Goal: Transaction & Acquisition: Purchase product/service

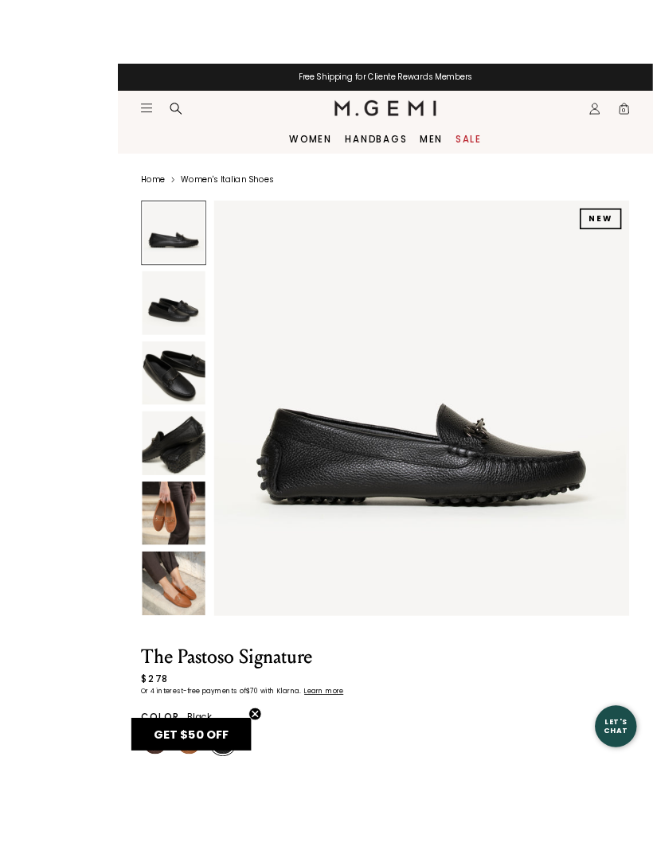
scroll to position [9, 0]
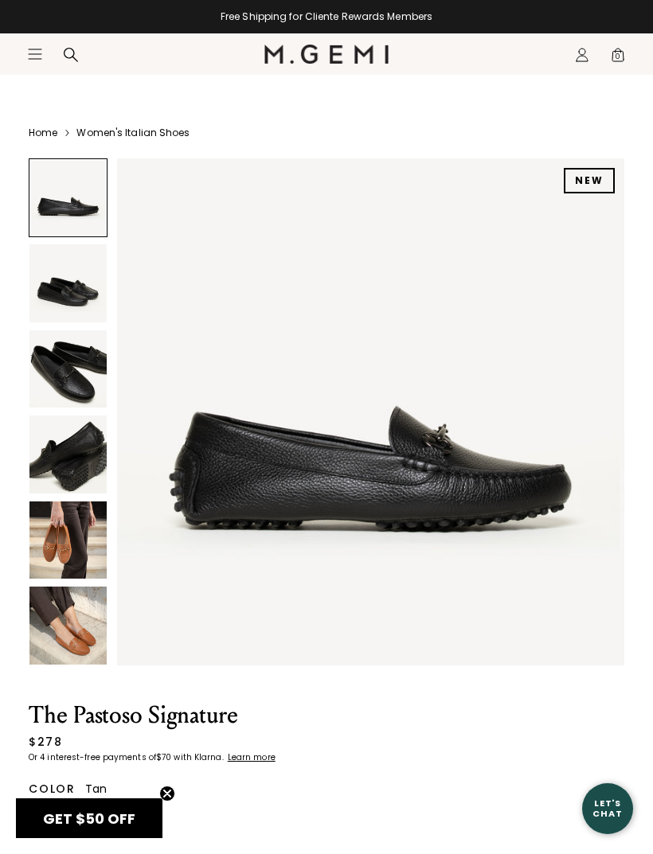
click at [91, 811] on img at bounding box center [86, 820] width 29 height 29
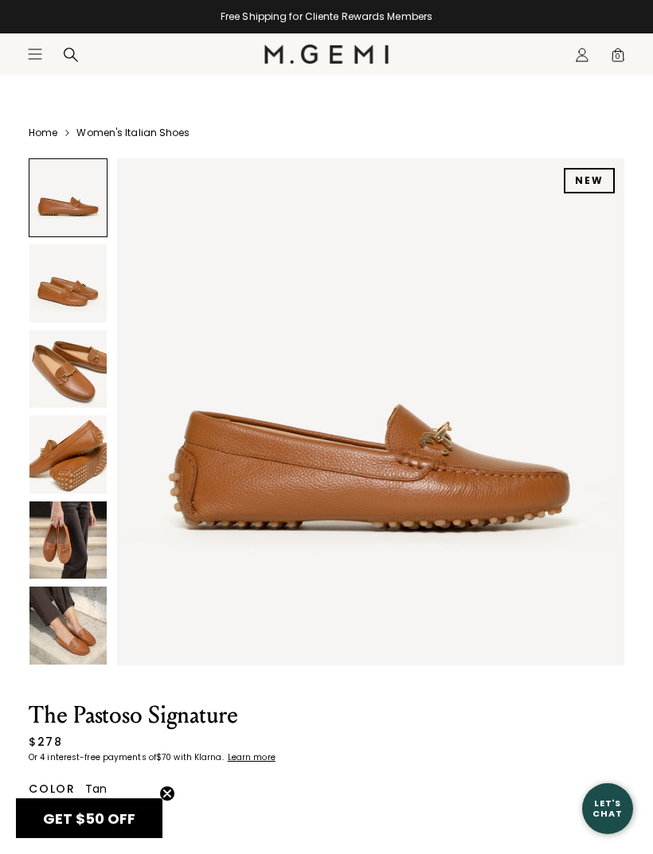
click at [137, 810] on img at bounding box center [128, 820] width 29 height 29
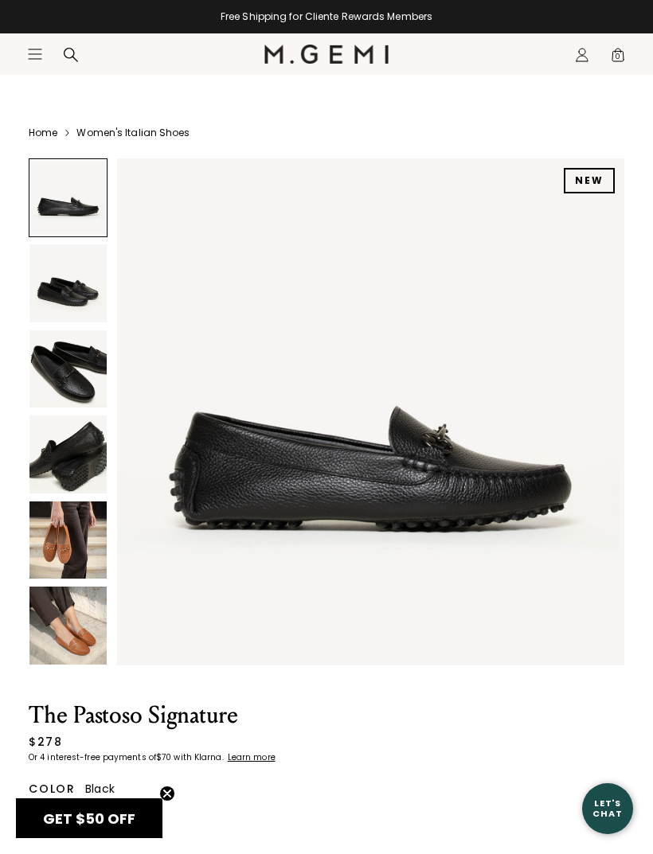
click at [54, 811] on img at bounding box center [45, 820] width 29 height 29
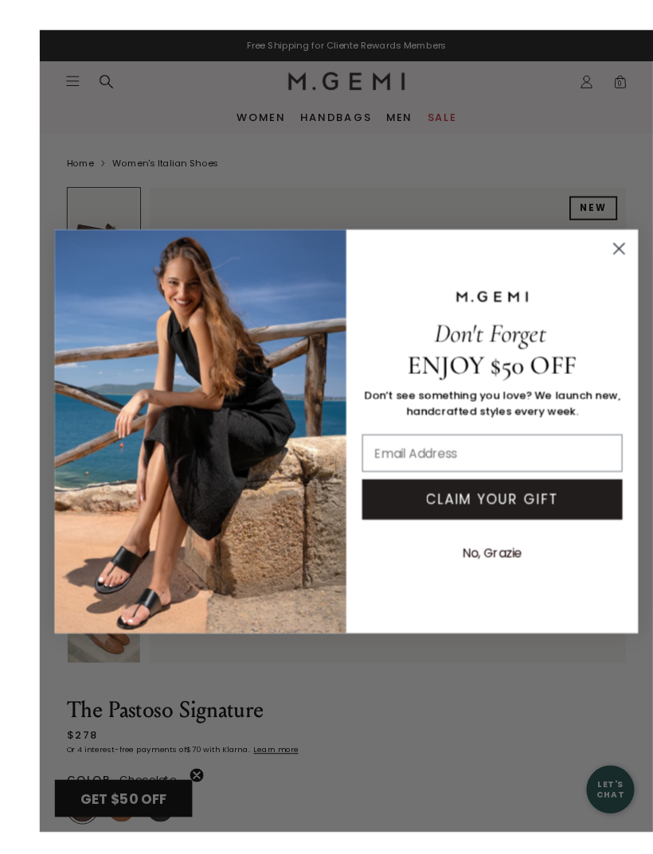
scroll to position [46, 0]
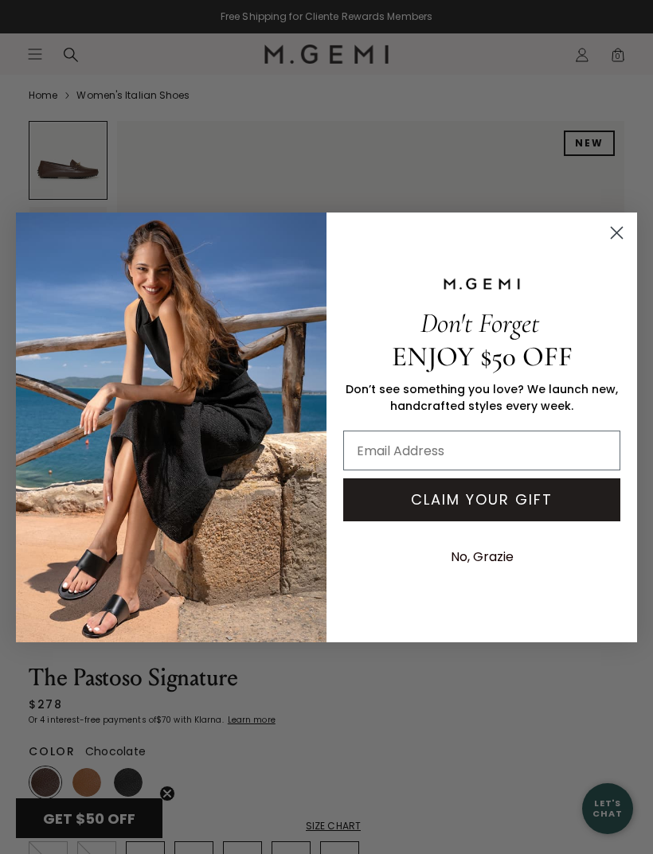
click at [616, 232] on icon "Close dialog" at bounding box center [617, 232] width 11 height 11
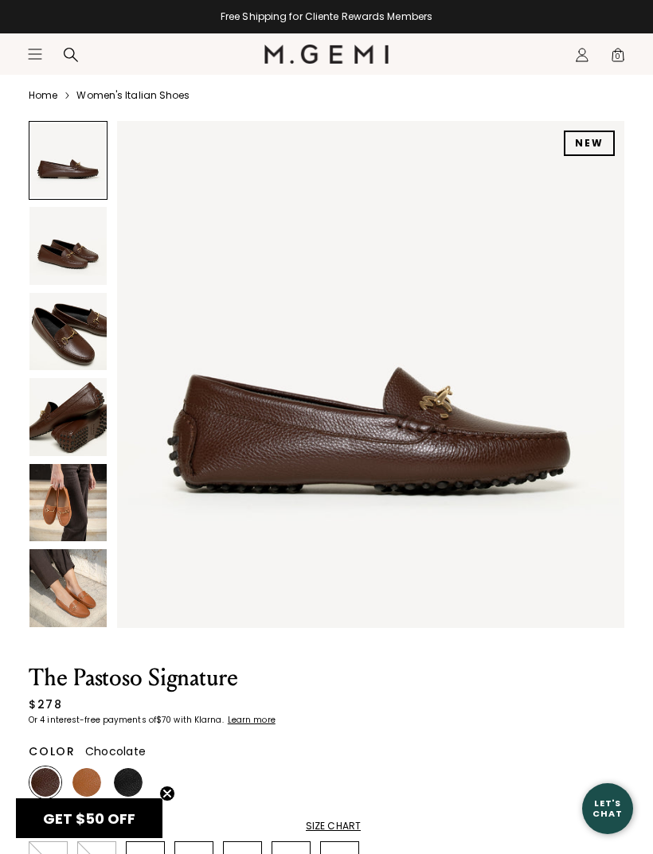
click at [61, 509] on img at bounding box center [67, 502] width 77 height 77
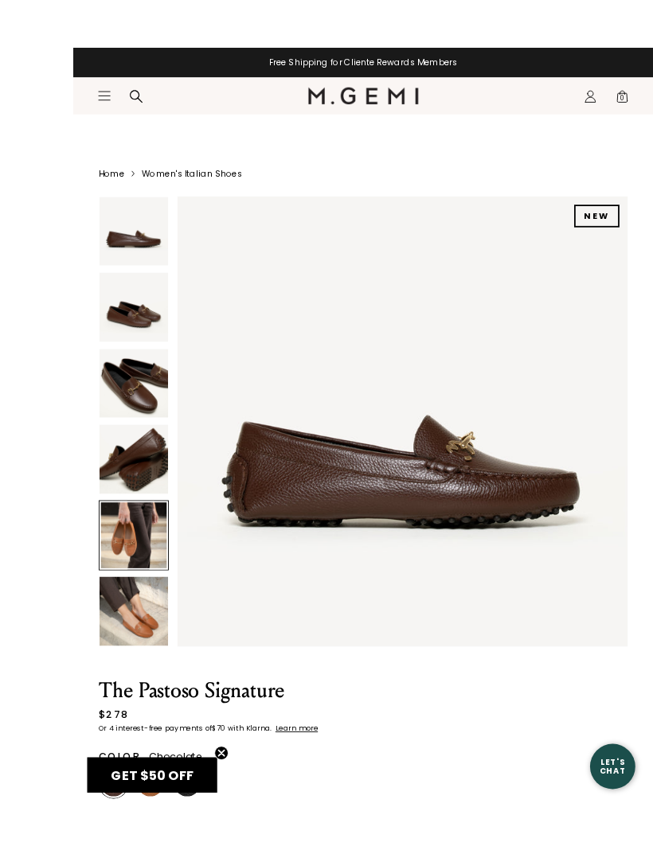
scroll to position [5, 0]
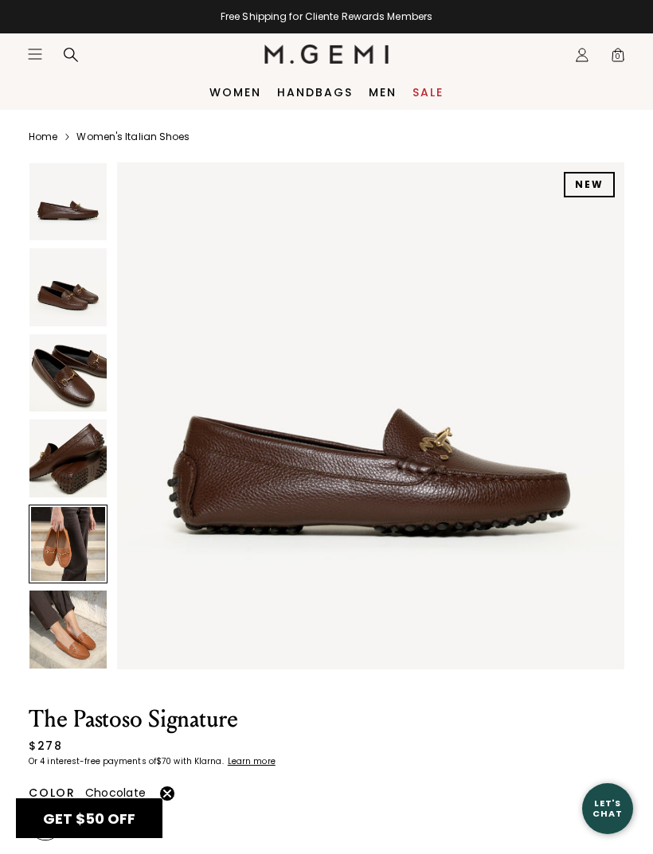
click at [74, 654] on img at bounding box center [67, 629] width 77 height 77
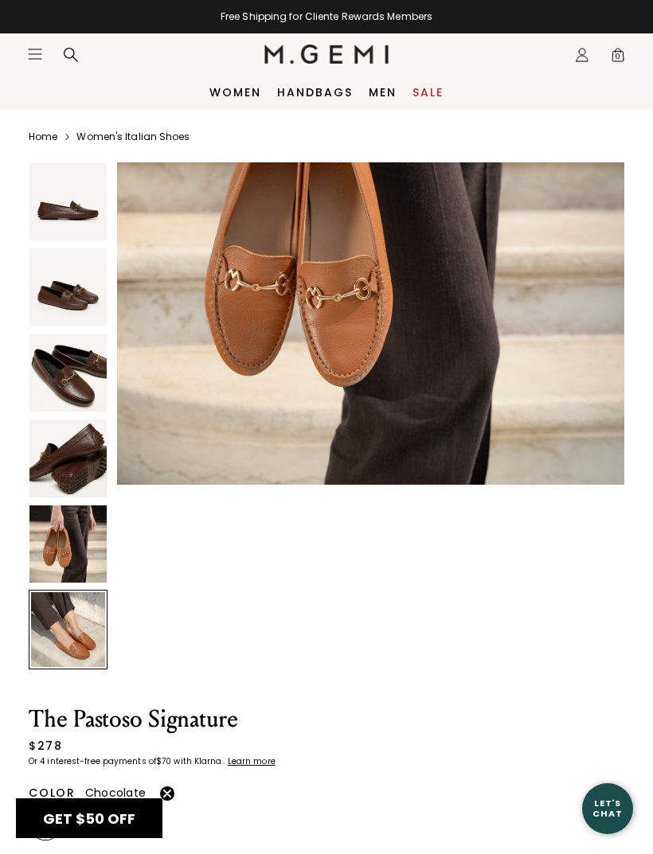
scroll to position [2614, 0]
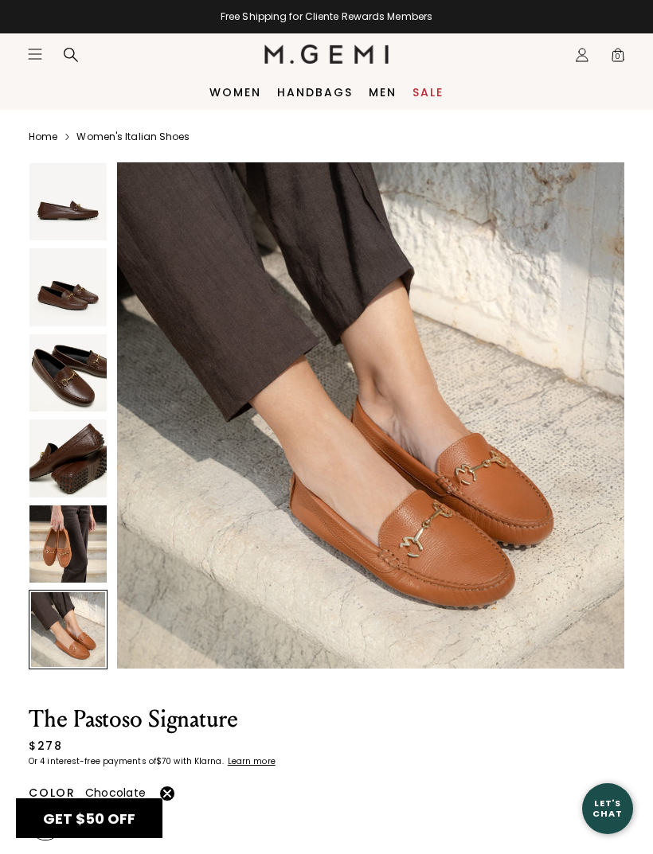
click at [65, 389] on img at bounding box center [67, 372] width 77 height 77
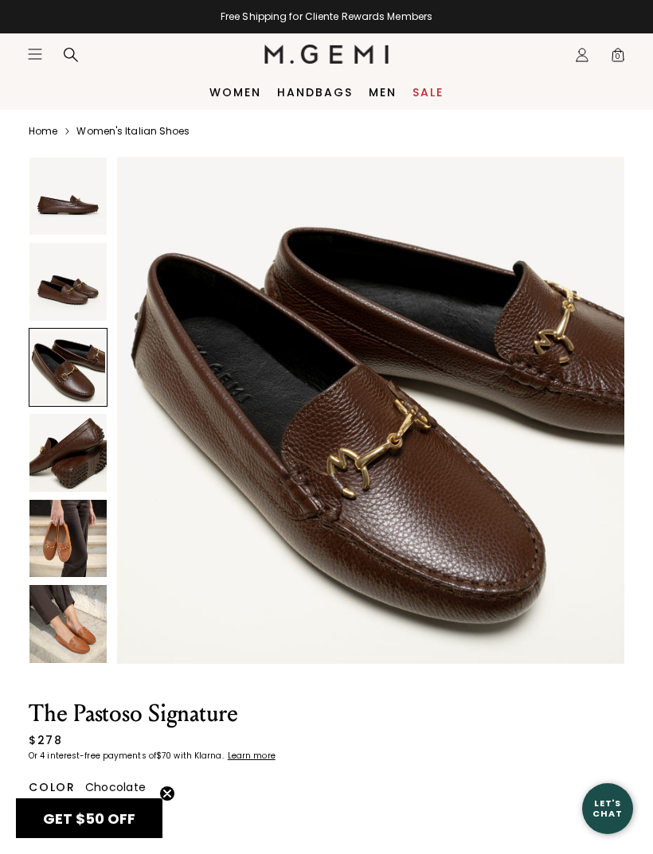
scroll to position [0, 0]
